Goal: Task Accomplishment & Management: Use online tool/utility

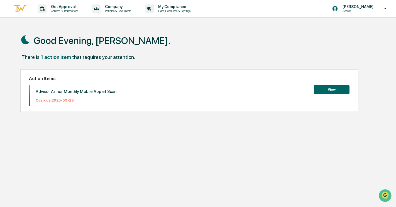
click at [335, 90] on button "View" at bounding box center [332, 89] width 36 height 9
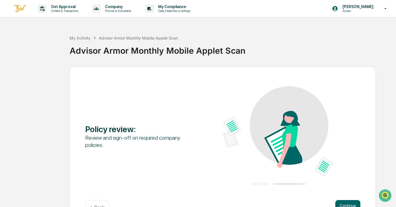
scroll to position [17, 0]
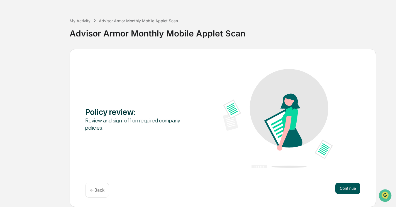
click at [349, 191] on button "Continue" at bounding box center [348, 188] width 25 height 11
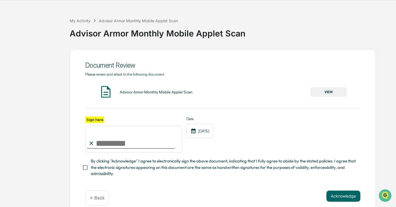
click at [111, 144] on input "Sign here" at bounding box center [133, 139] width 97 height 27
type input "**********"
click at [323, 92] on button "VIEW" at bounding box center [329, 92] width 36 height 9
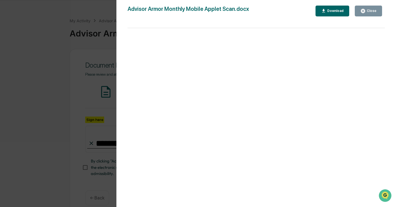
click at [373, 11] on div "Close" at bounding box center [371, 11] width 11 height 4
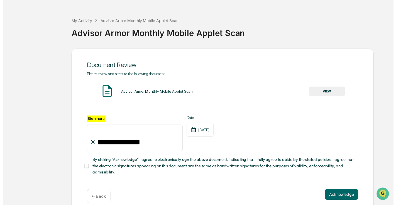
scroll to position [28, 0]
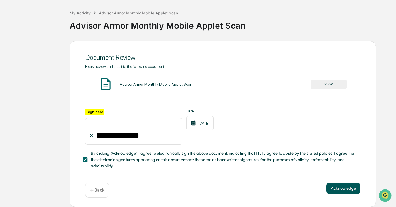
click at [346, 186] on button "Acknowledge" at bounding box center [344, 188] width 34 height 11
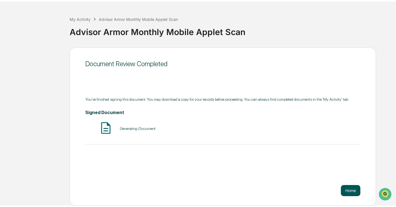
scroll to position [17, 0]
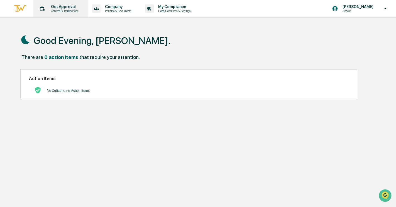
drag, startPoint x: 61, startPoint y: 7, endPoint x: 51, endPoint y: 8, distance: 10.4
click at [51, 8] on p "Get Approval" at bounding box center [64, 6] width 35 height 4
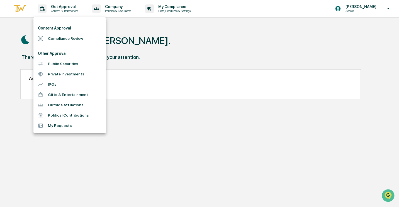
click at [54, 36] on li "Compliance Review" at bounding box center [69, 38] width 72 height 10
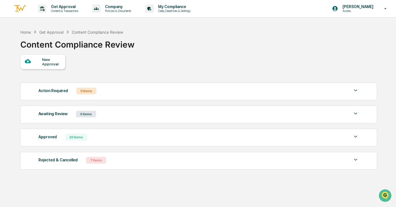
click at [48, 139] on div "Approved" at bounding box center [47, 137] width 18 height 7
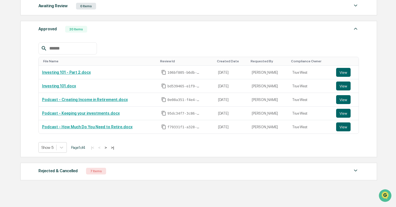
scroll to position [108, 0]
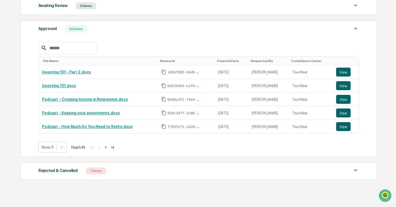
click at [108, 147] on button ">" at bounding box center [106, 147] width 6 height 5
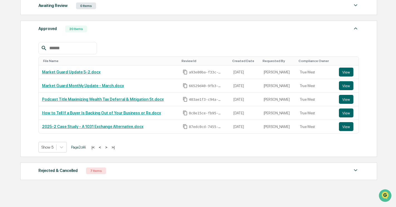
click at [109, 148] on button ">" at bounding box center [107, 147] width 6 height 5
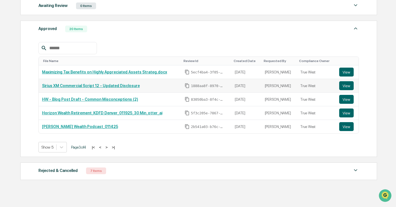
click at [63, 87] on link "Sirius XM Commercial Script 12 - Updated Disclosure" at bounding box center [91, 86] width 98 height 4
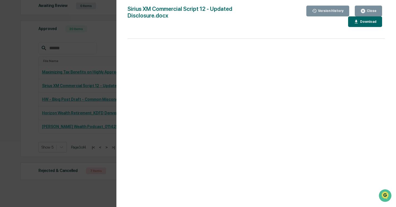
click at [370, 10] on div "Close" at bounding box center [371, 11] width 11 height 4
